Goal: Information Seeking & Learning: Learn about a topic

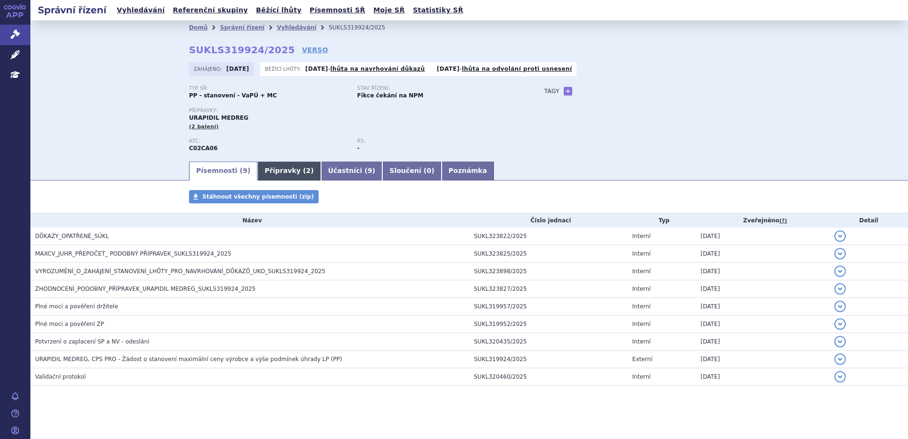
click at [259, 163] on link "Přípravky ( 2 )" at bounding box center [288, 170] width 63 height 19
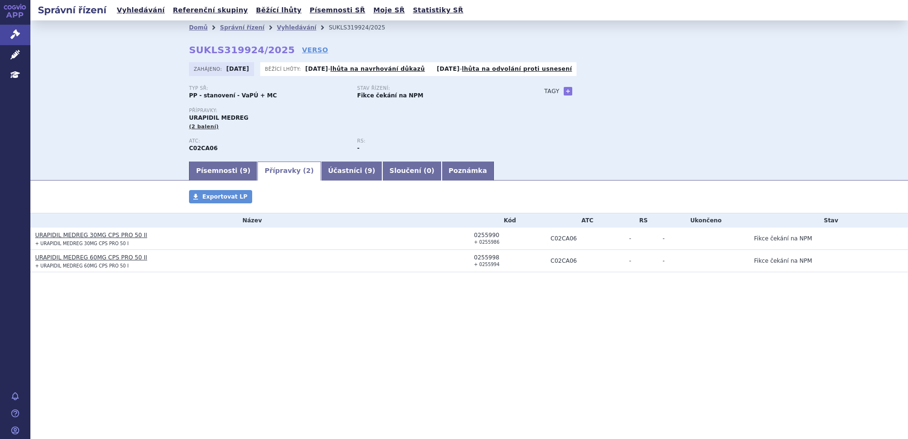
click at [233, 332] on div "Správní řízení Vyhledávání Referenční skupiny Běžící lhůty Písemnosti SŘ Moje S…" at bounding box center [468, 219] width 877 height 439
drag, startPoint x: 139, startPoint y: 309, endPoint x: 141, endPoint y: 263, distance: 45.6
click at [141, 263] on section "Domů Správní řízení Vyhledávání SUKLS319924/2025 SUKLS319924/2025 VERSO [GEOGRA…" at bounding box center [468, 174] width 877 height 309
drag, startPoint x: 141, startPoint y: 263, endPoint x: 108, endPoint y: 303, distance: 51.6
click at [108, 311] on section "Domů Správní řízení Vyhledávání SUKLS319924/2025 SUKLS319924/2025 VERSO [GEOGRA…" at bounding box center [468, 174] width 877 height 309
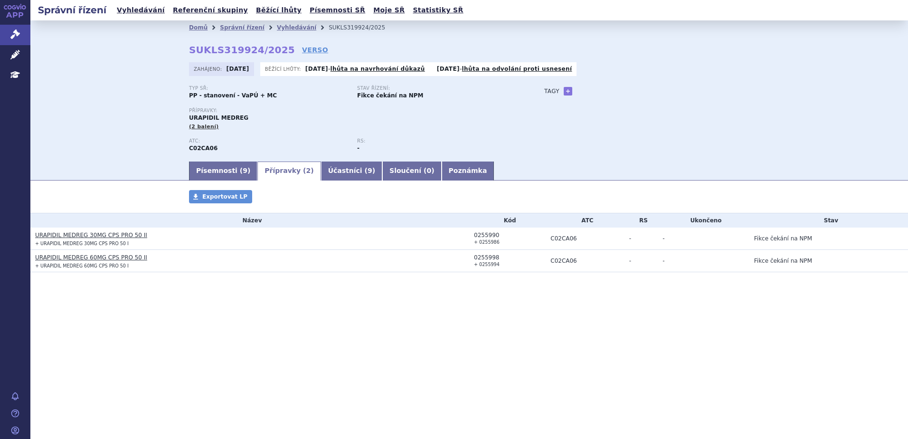
drag, startPoint x: 131, startPoint y: 263, endPoint x: 54, endPoint y: 225, distance: 86.2
click at [54, 225] on tbody "Název Kód ATC RS Ukončeno Stav URAPIDIL MEDREG 30MG CPS PRO 50 II + URAPIDIL ME…" at bounding box center [468, 242] width 877 height 59
drag, startPoint x: 54, startPoint y: 225, endPoint x: 86, endPoint y: 323, distance: 103.7
click at [86, 323] on section "Domů Správní řízení Vyhledávání SUKLS319924/2025 SUKLS319924/2025 VERSO [GEOGRA…" at bounding box center [468, 174] width 877 height 309
click at [437, 376] on div "Správní řízení Vyhledávání Referenční skupiny Běžící lhůty Písemnosti SŘ Moje S…" at bounding box center [468, 219] width 877 height 439
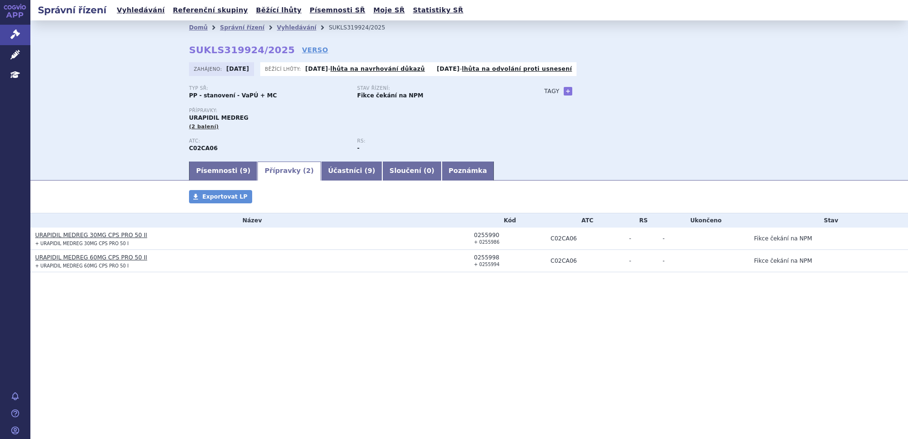
click at [198, 345] on div "Správní řízení Vyhledávání Referenční skupiny Běžící lhůty Písemnosti SŘ Moje S…" at bounding box center [468, 219] width 877 height 439
click at [206, 167] on link "Písemnosti ( 9 )" at bounding box center [223, 170] width 68 height 19
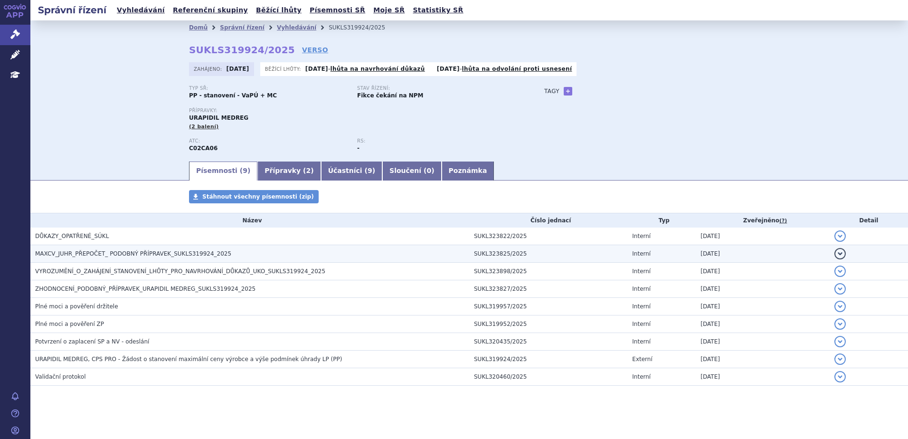
click at [183, 247] on td "MAXCV_JUHR_PŘEPOČET_ PODOBNÝ PŘÍPRAVEK_SUKLS319924_2025" at bounding box center [249, 254] width 439 height 18
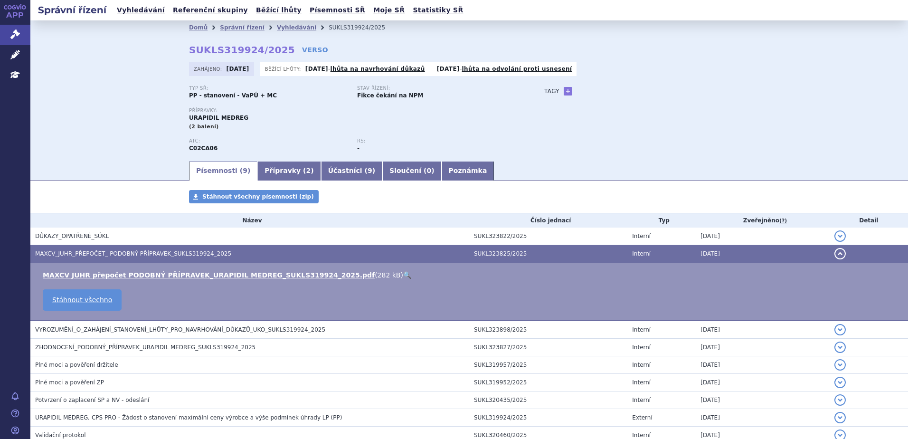
click at [403, 273] on link "🔍" at bounding box center [407, 275] width 8 height 8
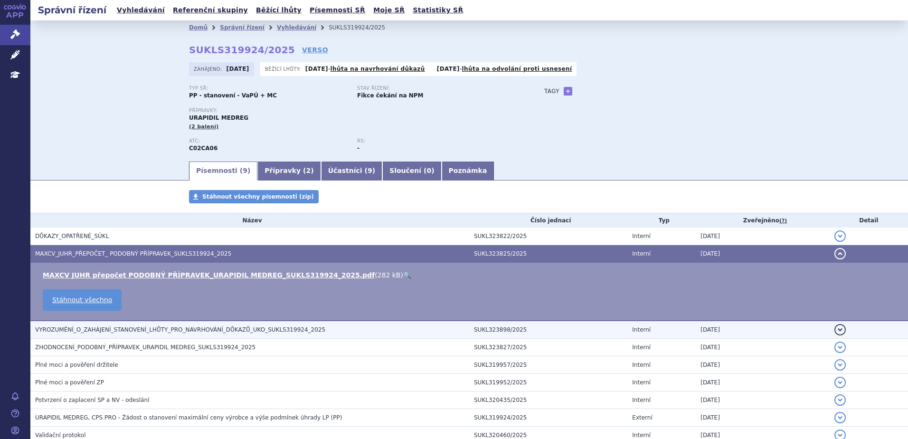
scroll to position [47, 0]
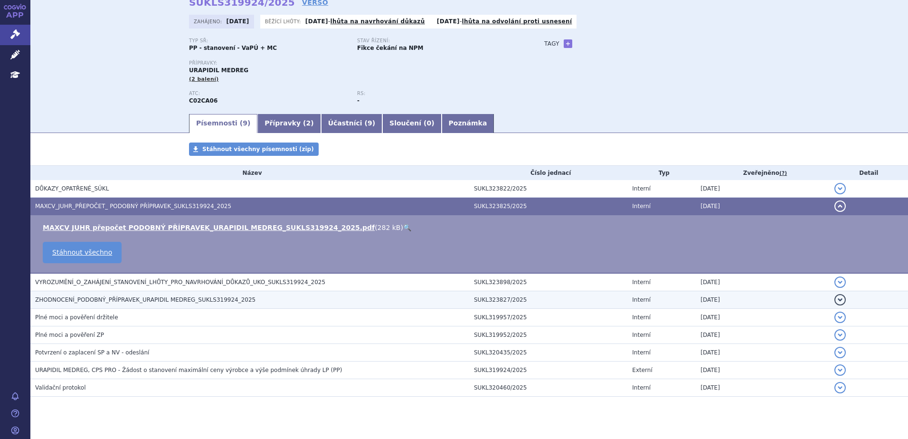
click at [222, 303] on span "ZHODNOCENÍ_PODOBNÝ_PŘÍPRAVEK_URAPIDIL MEDREG_SUKLS319924_2025" at bounding box center [145, 299] width 220 height 7
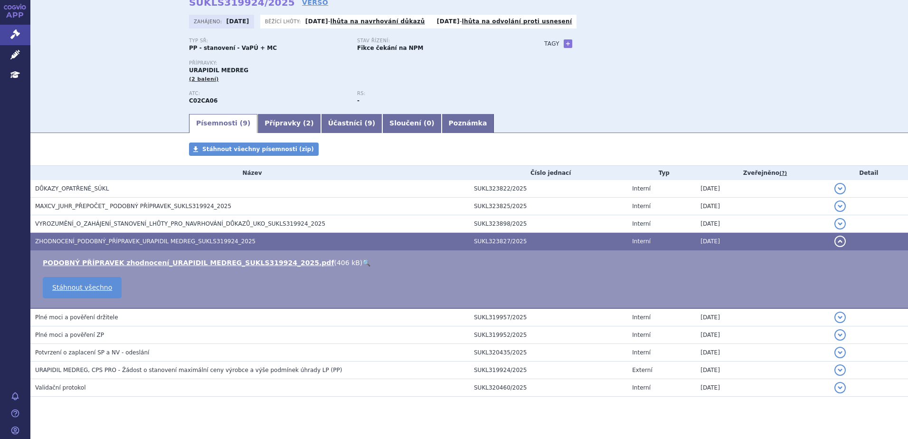
click at [362, 263] on link "🔍" at bounding box center [366, 263] width 8 height 8
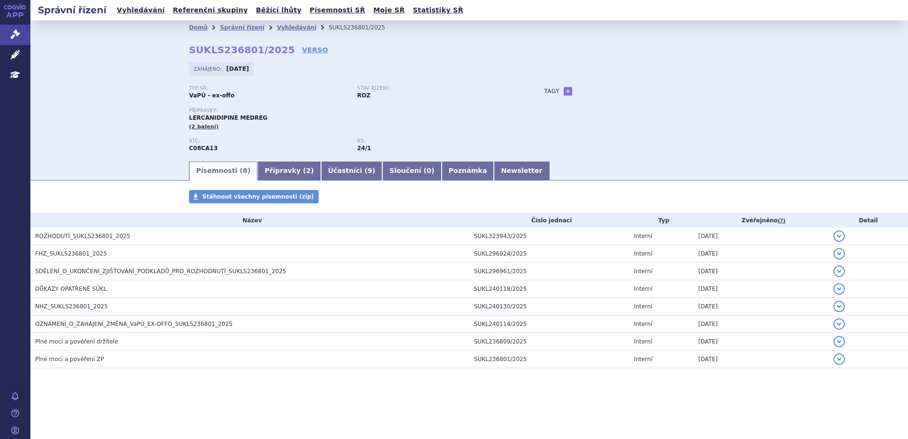
click at [392, 114] on div "Přípravky: LERCANIDIPINE MEDREG (2 balení)" at bounding box center [357, 119] width 336 height 23
click at [498, 119] on div "Přípravky: LERCANIDIPINE MEDREG (2 balení)" at bounding box center [357, 119] width 336 height 23
click at [395, 398] on section "Domů Správní řízení Vyhledávání SUKLS236801/2025 SUKLS236801/2025 VERSO Zahájen…" at bounding box center [468, 222] width 877 height 404
click at [306, 170] on span "2" at bounding box center [308, 171] width 5 height 8
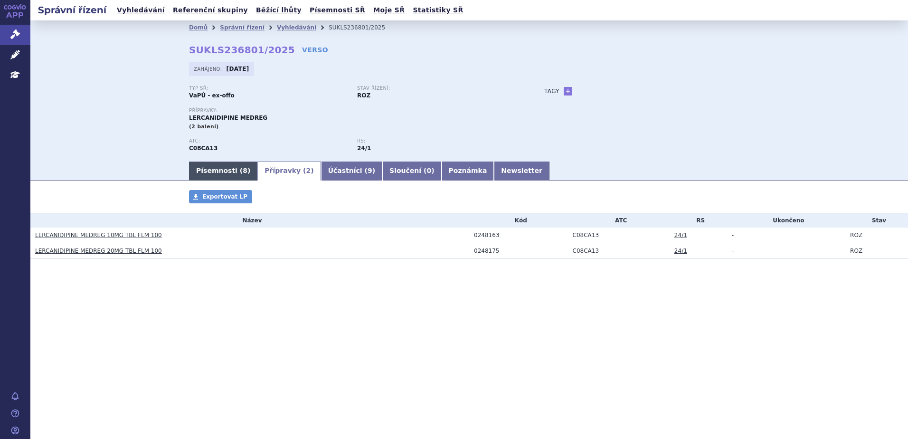
click at [234, 164] on link "Písemnosti ( 8 )" at bounding box center [223, 170] width 68 height 19
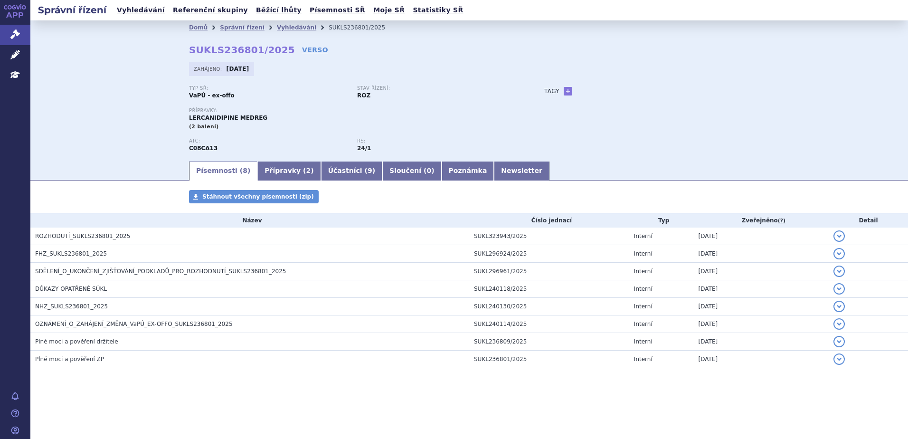
click at [344, 411] on section "Domů Správní řízení Vyhledávání SUKLS236801/2025 SUKLS236801/2025 VERSO Zahájen…" at bounding box center [468, 222] width 877 height 404
click at [664, 124] on div "Typ SŘ: VaPÚ - ex-offo Stav řízení: ROZ Přípravky: LERCANIDIPINE MEDREG (2 bale…" at bounding box center [469, 122] width 560 height 75
click at [287, 168] on link "Přípravky ( 2 )" at bounding box center [288, 170] width 63 height 19
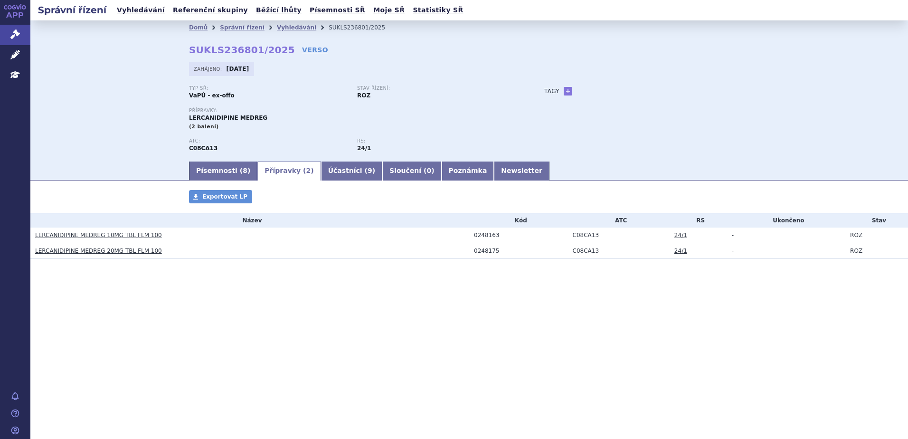
click at [332, 84] on div "Domů Správní řízení Vyhledávání SUKLS236801/2025 SUKLS236801/2025 VERSO Zahájen…" at bounding box center [469, 97] width 598 height 125
click at [225, 169] on link "Písemnosti ( 8 )" at bounding box center [223, 170] width 68 height 19
